Goal: Find specific page/section: Find specific page/section

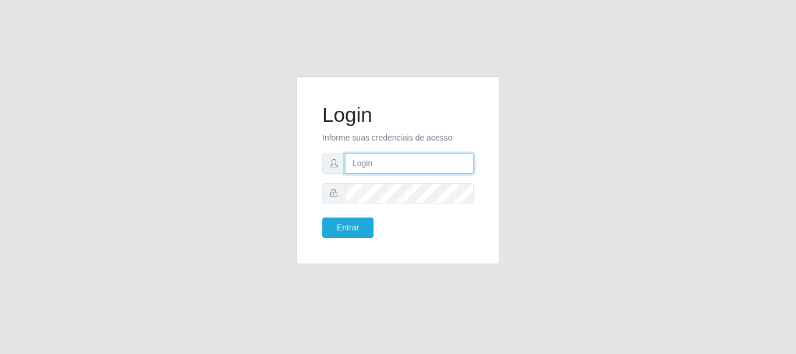
click at [383, 167] on input "text" at bounding box center [409, 163] width 129 height 20
type input "G"
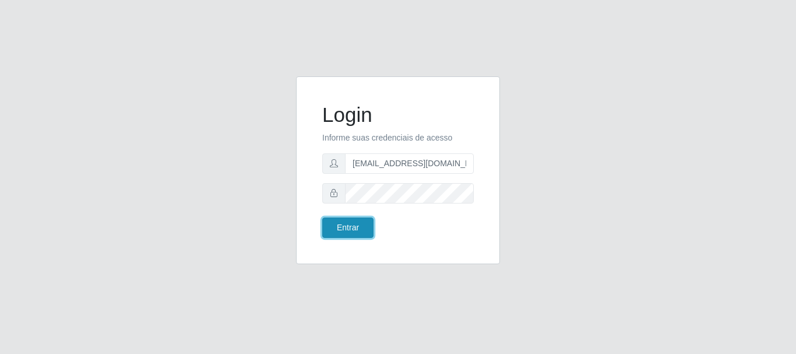
click at [341, 234] on button "Entrar" at bounding box center [347, 227] width 51 height 20
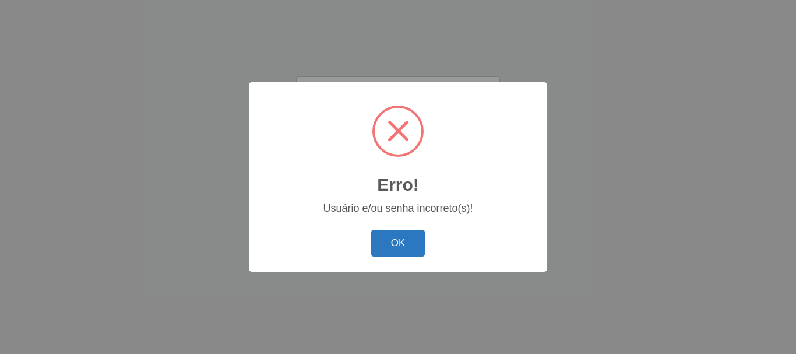
click at [385, 242] on button "OK" at bounding box center [398, 243] width 54 height 27
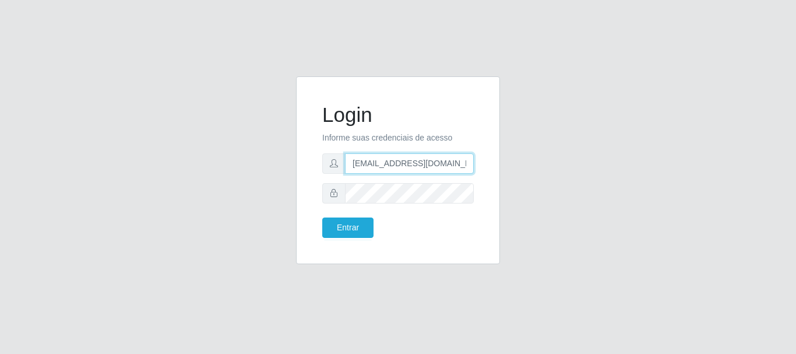
click at [417, 164] on input "[EMAIL_ADDRESS][DOMAIN_NAME],br" at bounding box center [409, 163] width 129 height 20
type input "[EMAIL_ADDRESS][DOMAIN_NAME]"
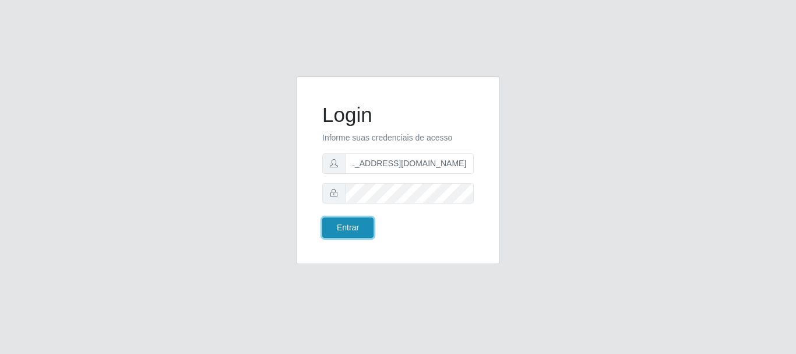
click at [351, 231] on button "Entrar" at bounding box center [347, 227] width 51 height 20
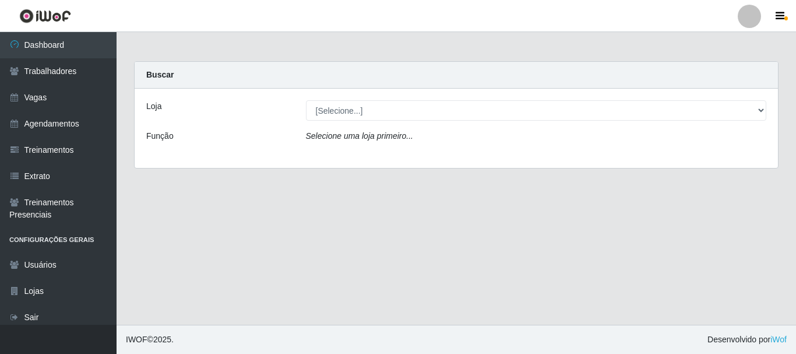
click at [333, 139] on icon "Selecione uma loja primeiro..." at bounding box center [359, 135] width 107 height 9
click at [356, 142] on div "Selecione uma loja primeiro..." at bounding box center [536, 138] width 479 height 17
click at [357, 137] on icon "Selecione uma loja primeiro..." at bounding box center [359, 135] width 107 height 9
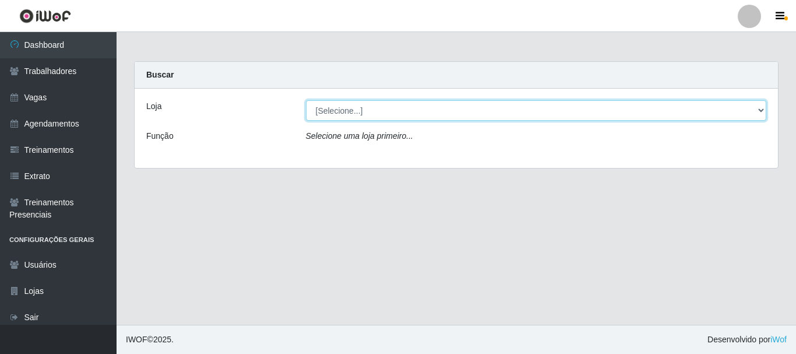
click at [329, 107] on select "[Selecione...] Supermercado Queiroz - Caicó" at bounding box center [536, 110] width 461 height 20
select select "512"
click at [306, 100] on select "[Selecione...] Supermercado Queiroz - Caicó" at bounding box center [536, 110] width 461 height 20
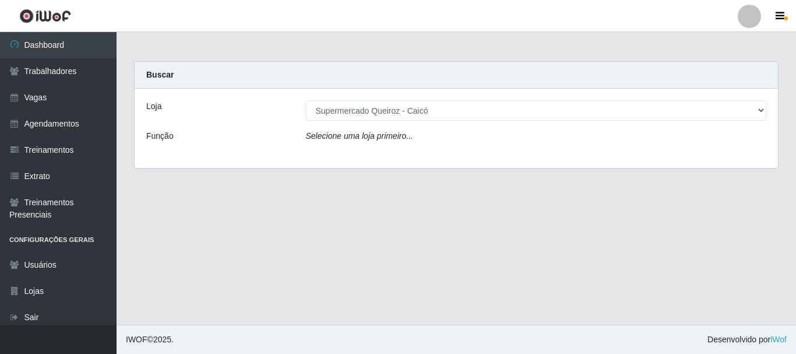
click at [340, 149] on div "Loja [Selecione...] Supermercado [PERSON_NAME] Função Selecione [PERSON_NAME] p…" at bounding box center [456, 128] width 643 height 79
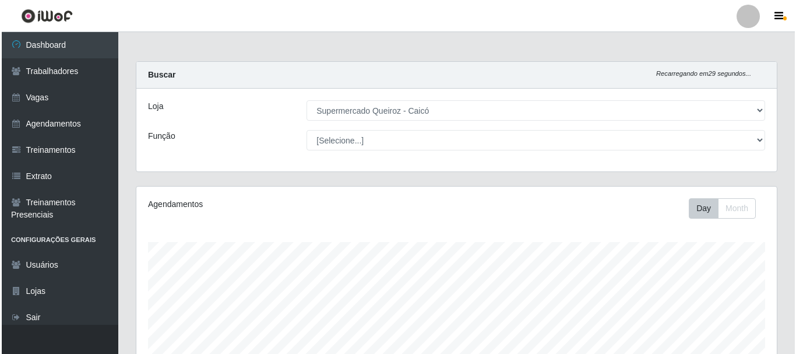
scroll to position [242, 641]
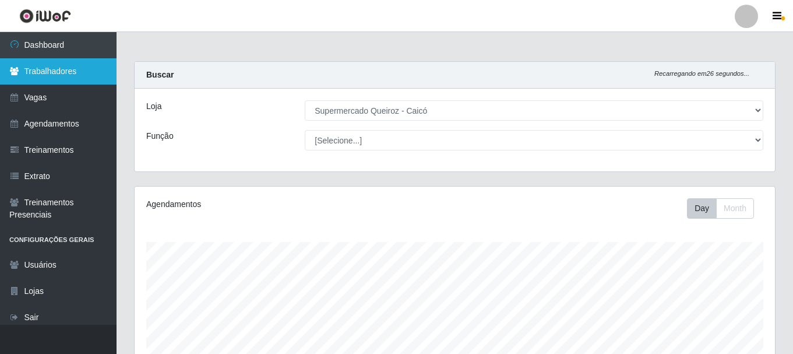
click at [23, 79] on link "Trabalhadores" at bounding box center [58, 71] width 117 height 26
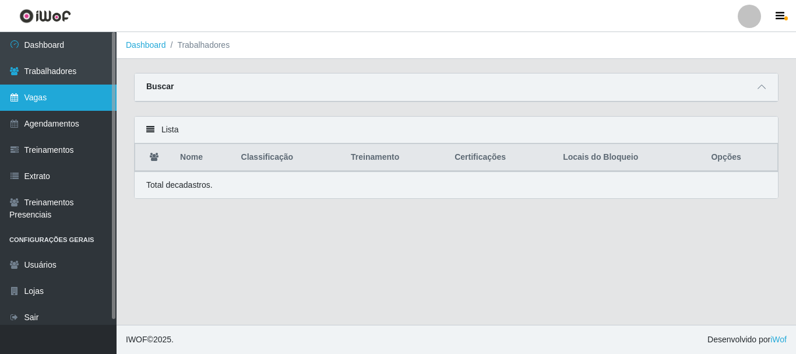
click at [42, 99] on link "Vagas" at bounding box center [58, 98] width 117 height 26
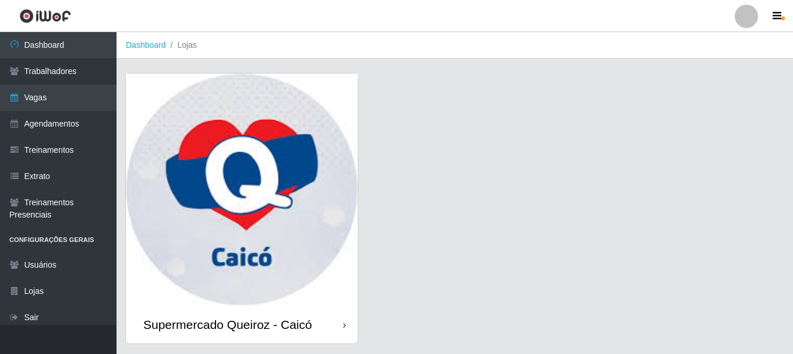
click at [280, 232] on img at bounding box center [242, 189] width 232 height 232
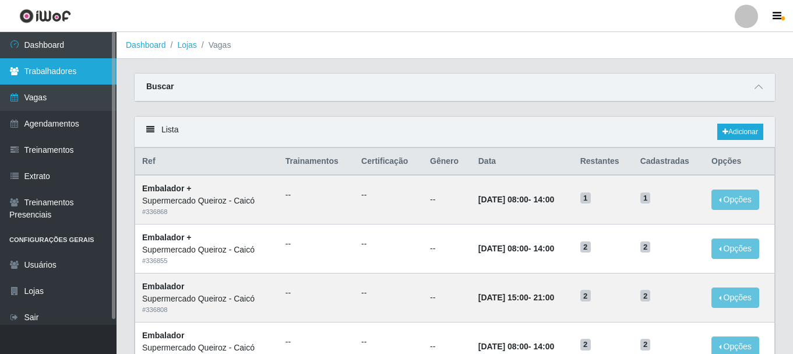
click at [68, 80] on link "Trabalhadores" at bounding box center [58, 71] width 117 height 26
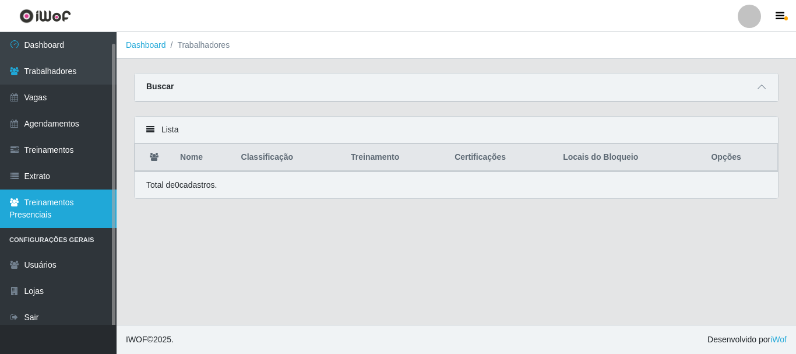
scroll to position [6, 0]
